Goal: Transaction & Acquisition: Purchase product/service

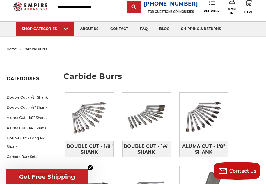
scroll to position [29, 0]
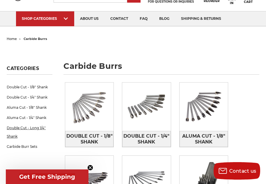
click at [26, 126] on link "Double Cut - Long 1/4" Shank" at bounding box center [30, 132] width 46 height 19
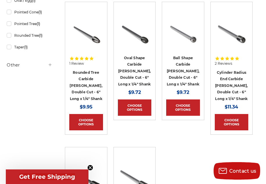
scroll to position [262, 0]
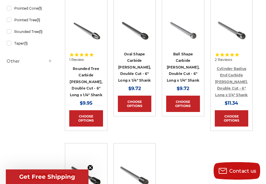
click at [230, 66] on link "Cylinder Radius End Carbide [PERSON_NAME], Double Cut - 6" Long x 1/4" Shank" at bounding box center [231, 81] width 33 height 31
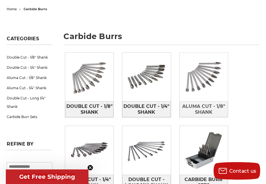
scroll to position [87, 0]
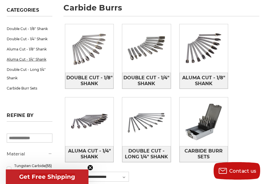
click at [43, 59] on link "Aluma Cut - 1/4" Shank" at bounding box center [30, 59] width 46 height 10
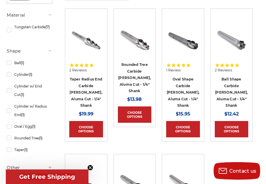
scroll to position [116, 0]
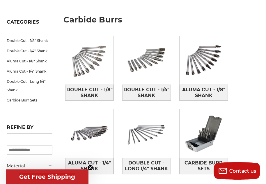
scroll to position [58, 0]
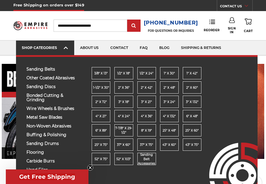
click at [52, 44] on link "SHOP CATEGORIES" at bounding box center [45, 47] width 58 height 15
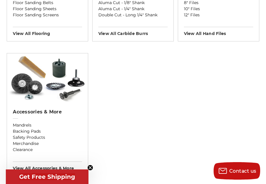
scroll to position [641, 0]
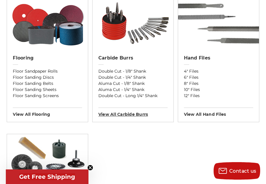
click at [137, 114] on h3 "View All carbide burrs" at bounding box center [132, 111] width 69 height 9
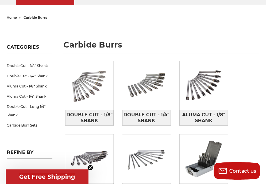
scroll to position [58, 0]
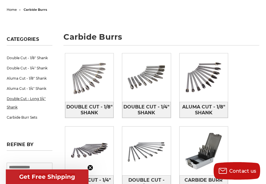
click at [32, 99] on link "Double Cut - Long 1/4" Shank" at bounding box center [30, 102] width 46 height 19
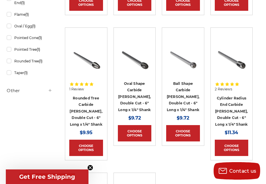
scroll to position [233, 0]
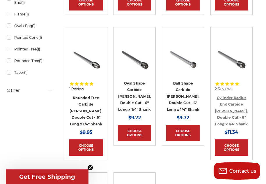
click at [230, 100] on link "Cylinder Radius End Carbide [PERSON_NAME], Double Cut - 6" Long x 1/4" Shank" at bounding box center [231, 110] width 33 height 31
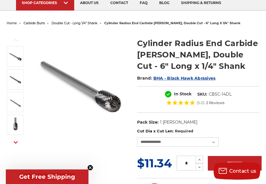
scroll to position [87, 0]
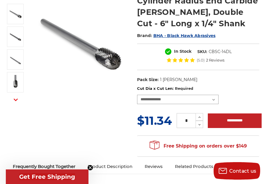
click at [215, 99] on select "**********" at bounding box center [178, 99] width 82 height 9
select select "****"
click at [137, 95] on select "**********" at bounding box center [178, 99] width 82 height 9
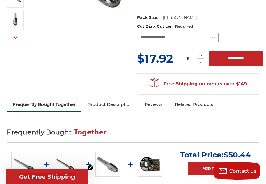
scroll to position [204, 0]
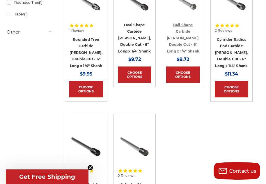
scroll to position [349, 0]
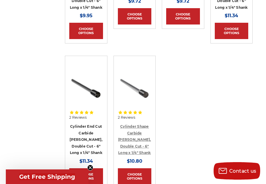
click at [135, 124] on link "Cylinder Shape Carbide [PERSON_NAME], Double Cut - 6" Long x 1/4" Shank" at bounding box center [134, 139] width 33 height 31
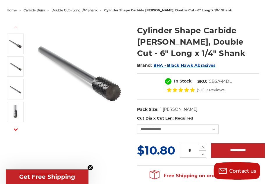
scroll to position [58, 0]
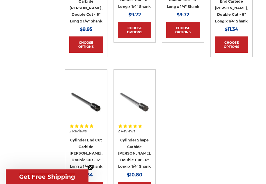
click at [85, 137] on h4 "Cylinder End Cut Carbide [PERSON_NAME], Double Cut - 6" Long x 1/4" Shank" at bounding box center [86, 153] width 34 height 33
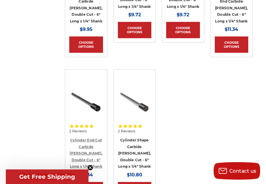
click at [86, 138] on link "Cylinder End Cut Carbide [PERSON_NAME], Double Cut - 6" Long x 1/4" Shank" at bounding box center [86, 153] width 33 height 31
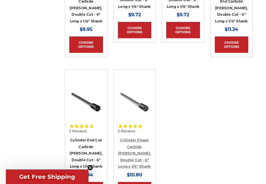
click at [137, 138] on link "Cylinder Shape Carbide [PERSON_NAME], Double Cut - 6" Long x 1/4" Shank" at bounding box center [134, 153] width 33 height 31
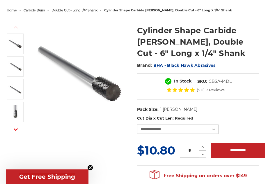
scroll to position [58, 0]
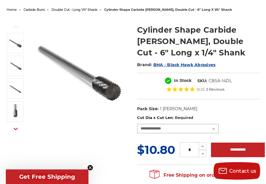
click at [215, 129] on select "**********" at bounding box center [178, 128] width 82 height 9
select select "****"
click at [137, 124] on select "**********" at bounding box center [178, 128] width 82 height 9
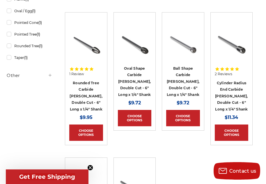
scroll to position [248, 0]
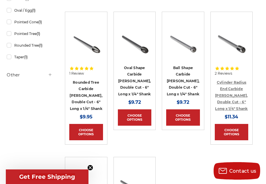
click at [227, 82] on link "Cylinder Radius End Carbide [PERSON_NAME], Double Cut - 6" Long x 1/4" Shank" at bounding box center [231, 95] width 33 height 31
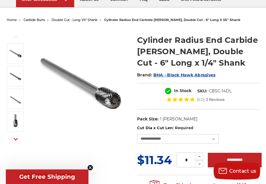
scroll to position [58, 0]
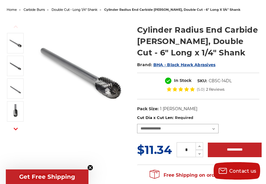
click at [215, 128] on select "**********" at bounding box center [178, 128] width 82 height 9
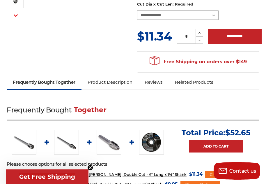
scroll to position [233, 0]
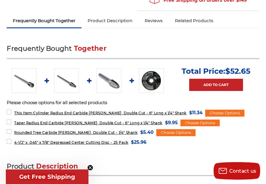
drag, startPoint x: 106, startPoint y: 82, endPoint x: 108, endPoint y: 79, distance: 3.4
click at [106, 82] on img at bounding box center [109, 80] width 25 height 25
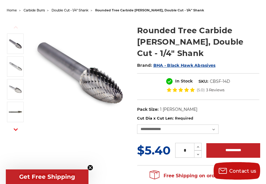
scroll to position [58, 0]
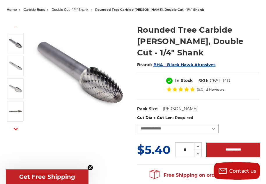
click at [214, 124] on select "**********" at bounding box center [178, 128] width 82 height 9
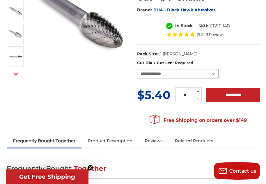
scroll to position [146, 0]
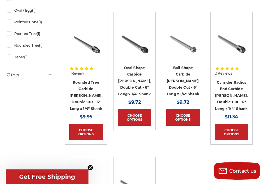
scroll to position [277, 0]
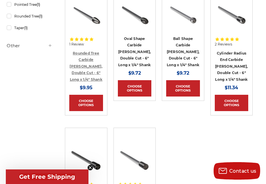
click at [84, 55] on link "Rounded Tree Carbide [PERSON_NAME], Double Cut - 6" Long x 1/4" Shank" at bounding box center [86, 66] width 33 height 31
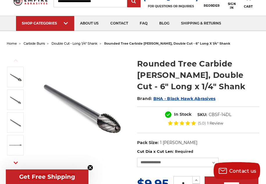
scroll to position [58, 0]
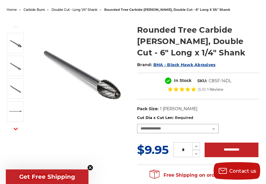
click at [212, 128] on select "**********" at bounding box center [178, 128] width 82 height 9
click at [137, 124] on select "**********" at bounding box center [178, 128] width 82 height 9
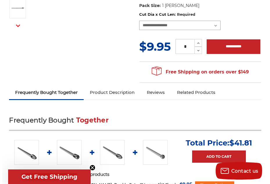
scroll to position [204, 0]
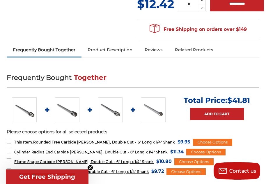
click at [59, 175] on span "Get Free Shipping" at bounding box center [47, 176] width 56 height 7
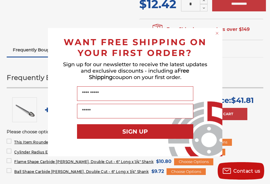
click at [216, 33] on circle "Close dialog" at bounding box center [218, 33] width 6 height 6
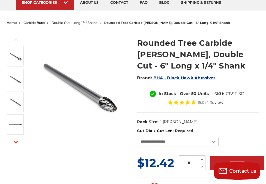
scroll to position [58, 0]
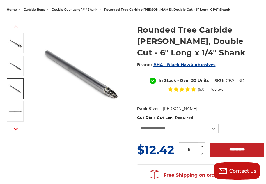
click at [20, 94] on img at bounding box center [15, 88] width 15 height 15
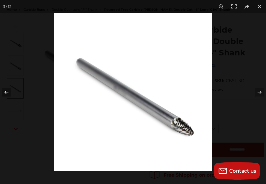
click at [6, 90] on button at bounding box center [10, 91] width 20 height 29
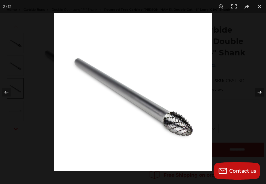
click at [259, 93] on button at bounding box center [256, 91] width 20 height 29
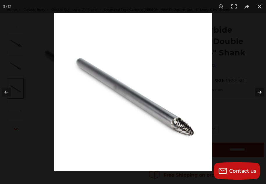
click at [261, 91] on button at bounding box center [256, 91] width 20 height 29
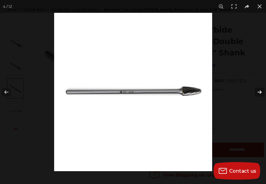
click at [261, 91] on button at bounding box center [256, 91] width 20 height 29
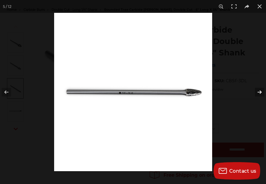
click at [261, 91] on button at bounding box center [256, 91] width 20 height 29
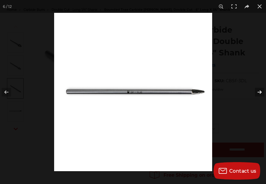
click at [261, 91] on button at bounding box center [256, 91] width 20 height 29
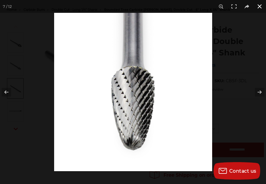
click at [261, 9] on button at bounding box center [259, 6] width 13 height 13
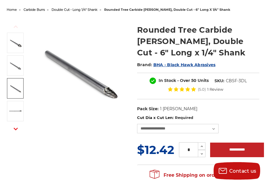
click at [15, 127] on icon "button" at bounding box center [16, 129] width 4 height 4
click at [213, 128] on select "**********" at bounding box center [178, 128] width 82 height 9
click at [137, 124] on select "**********" at bounding box center [178, 128] width 82 height 9
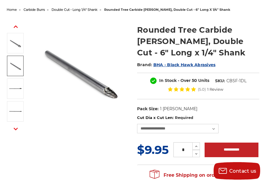
click at [16, 65] on img at bounding box center [15, 66] width 15 height 15
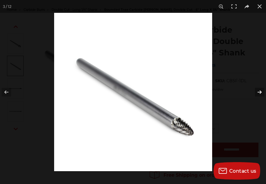
click at [259, 91] on button at bounding box center [256, 91] width 20 height 29
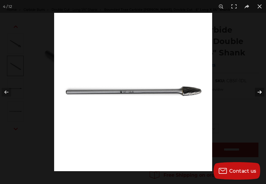
click at [259, 91] on button at bounding box center [256, 91] width 20 height 29
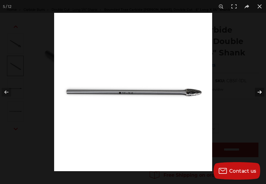
click at [259, 91] on button at bounding box center [256, 91] width 20 height 29
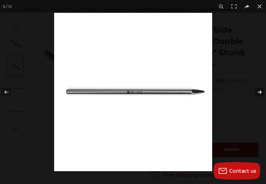
click at [259, 91] on button at bounding box center [256, 91] width 20 height 29
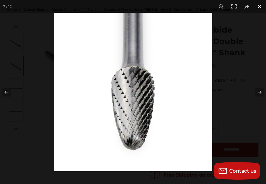
click at [257, 6] on button at bounding box center [259, 6] width 13 height 13
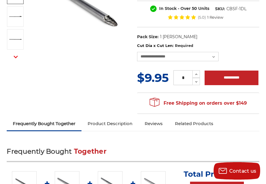
scroll to position [146, 0]
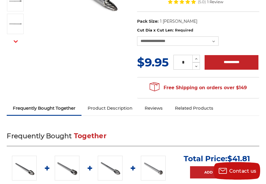
click at [116, 108] on link "Product Description" at bounding box center [110, 108] width 57 height 13
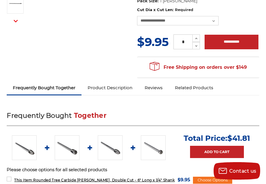
scroll to position [39, 0]
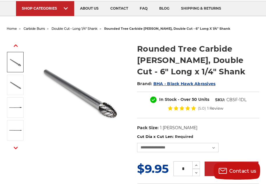
click at [19, 59] on img at bounding box center [15, 62] width 15 height 15
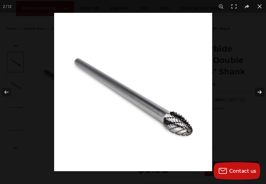
click at [262, 89] on button at bounding box center [256, 91] width 20 height 29
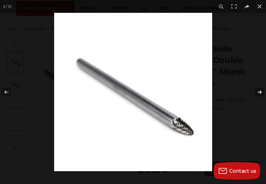
click at [260, 89] on button at bounding box center [256, 91] width 20 height 29
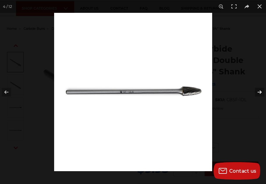
click at [260, 89] on button at bounding box center [256, 91] width 20 height 29
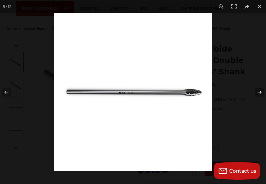
click at [260, 89] on button at bounding box center [256, 91] width 20 height 29
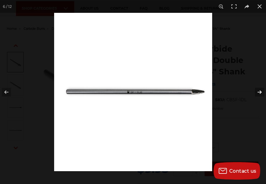
click at [260, 89] on button at bounding box center [256, 91] width 20 height 29
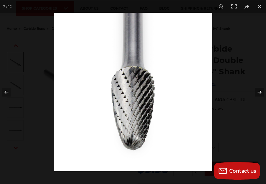
click at [260, 89] on button at bounding box center [256, 91] width 20 height 29
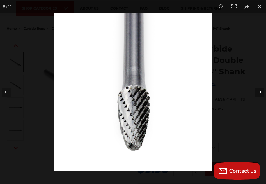
click at [260, 89] on button at bounding box center [256, 91] width 20 height 29
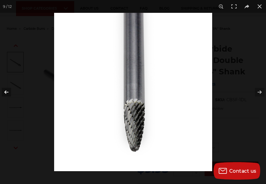
click at [6, 93] on button at bounding box center [10, 91] width 20 height 29
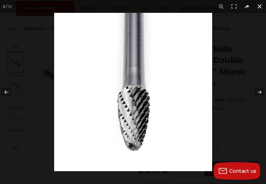
click at [261, 4] on button at bounding box center [259, 6] width 13 height 13
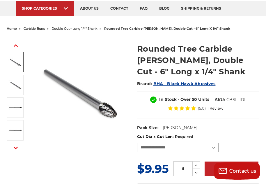
click at [212, 147] on select "**********" at bounding box center [178, 147] width 82 height 9
select select "****"
click at [137, 143] on select "**********" at bounding box center [178, 147] width 82 height 9
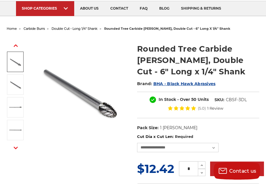
click at [17, 65] on img at bounding box center [15, 61] width 15 height 15
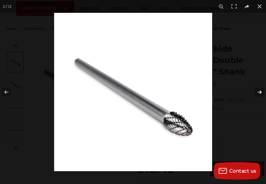
click at [260, 92] on button at bounding box center [256, 91] width 20 height 29
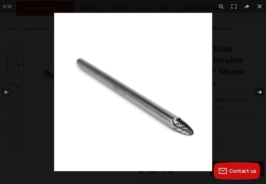
click at [260, 92] on button at bounding box center [256, 91] width 20 height 29
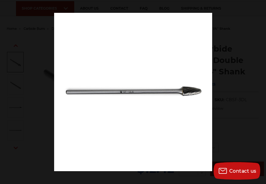
click at [260, 92] on button at bounding box center [256, 91] width 20 height 29
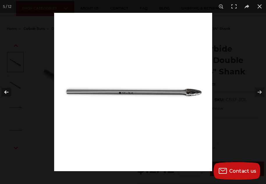
click at [7, 93] on button at bounding box center [10, 91] width 20 height 29
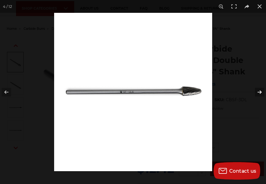
click at [259, 91] on button at bounding box center [256, 91] width 20 height 29
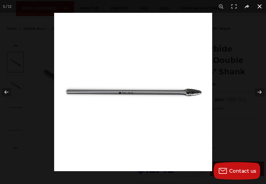
click at [260, 4] on button at bounding box center [259, 6] width 13 height 13
